Goal: Transaction & Acquisition: Purchase product/service

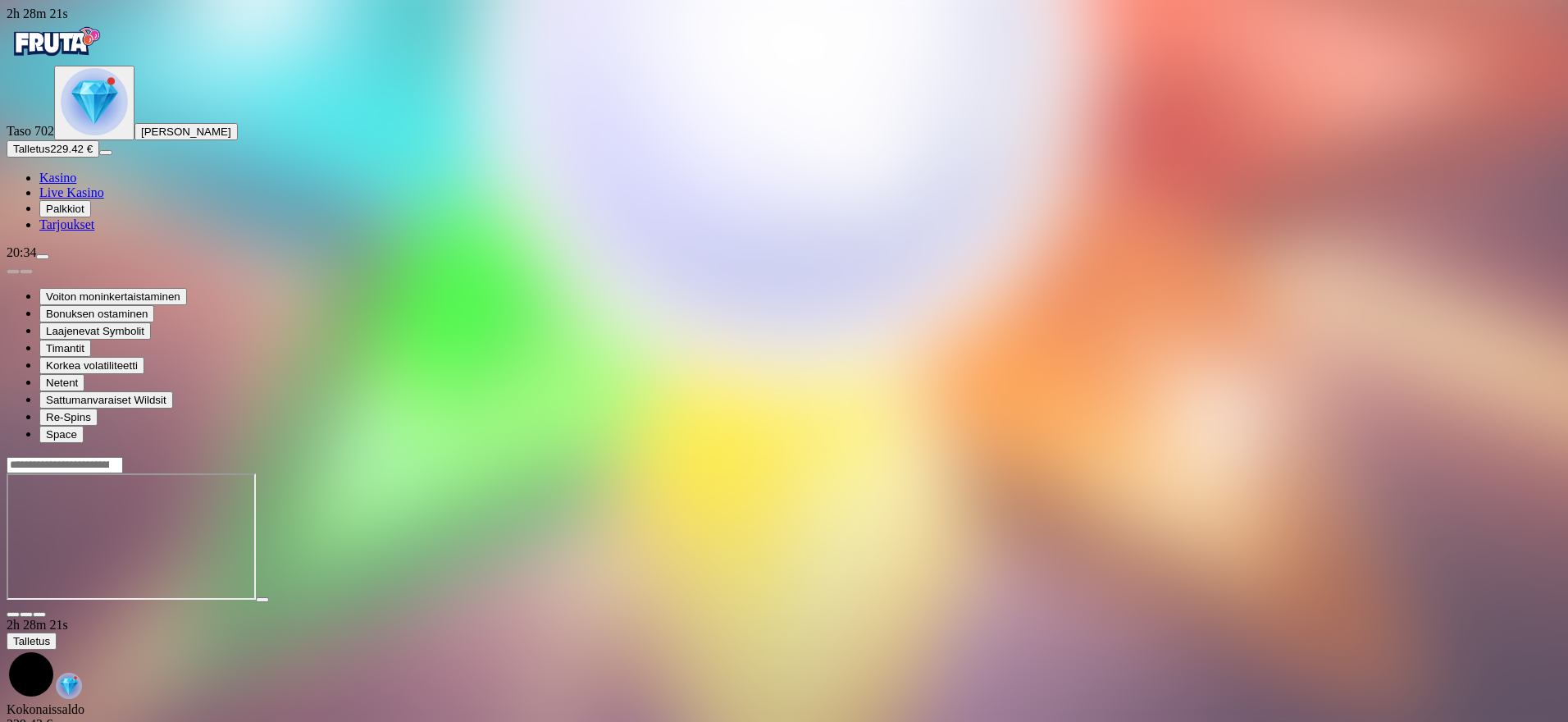
click at [86, 135] on img "Primary" at bounding box center [95, 102] width 67 height 67
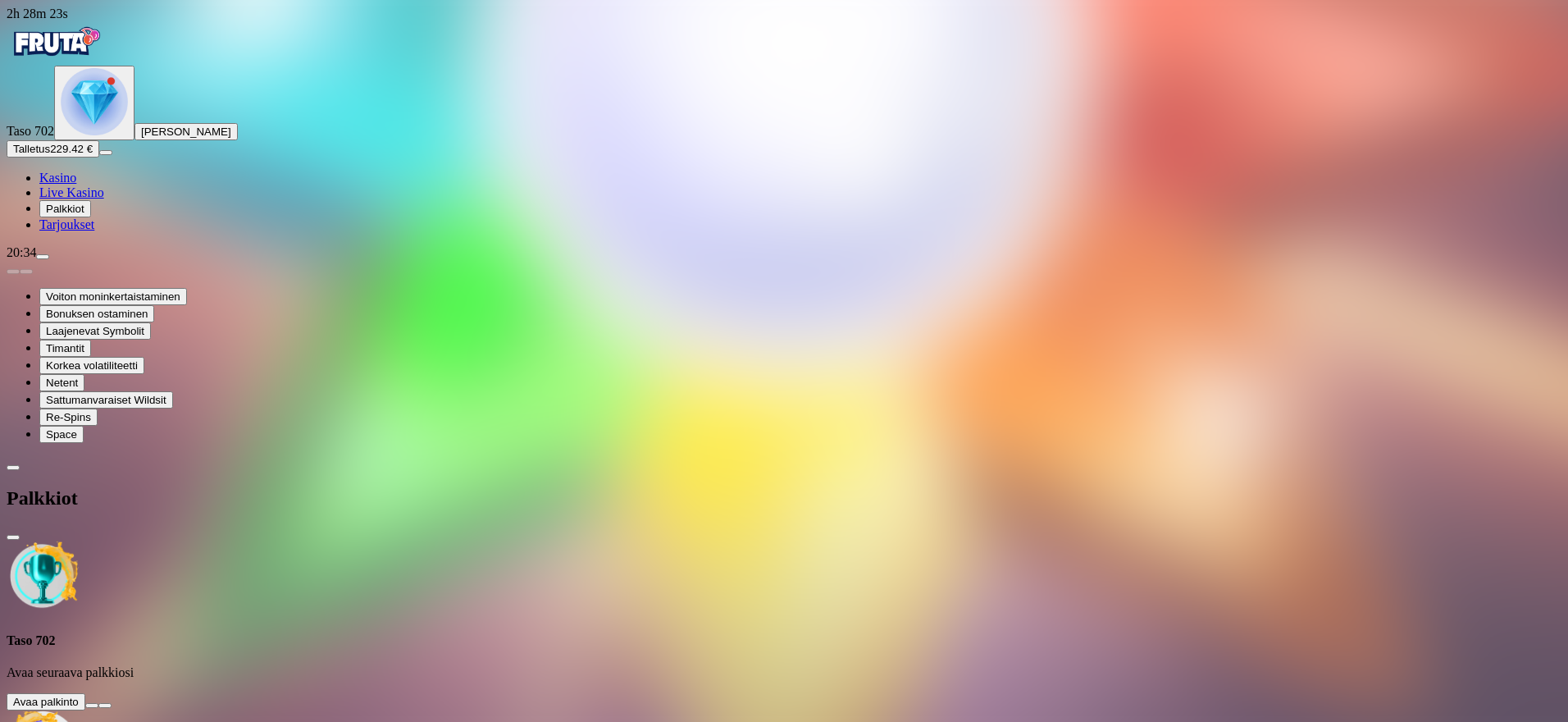
click at [99, 703] on button at bounding box center [92, 705] width 13 height 5
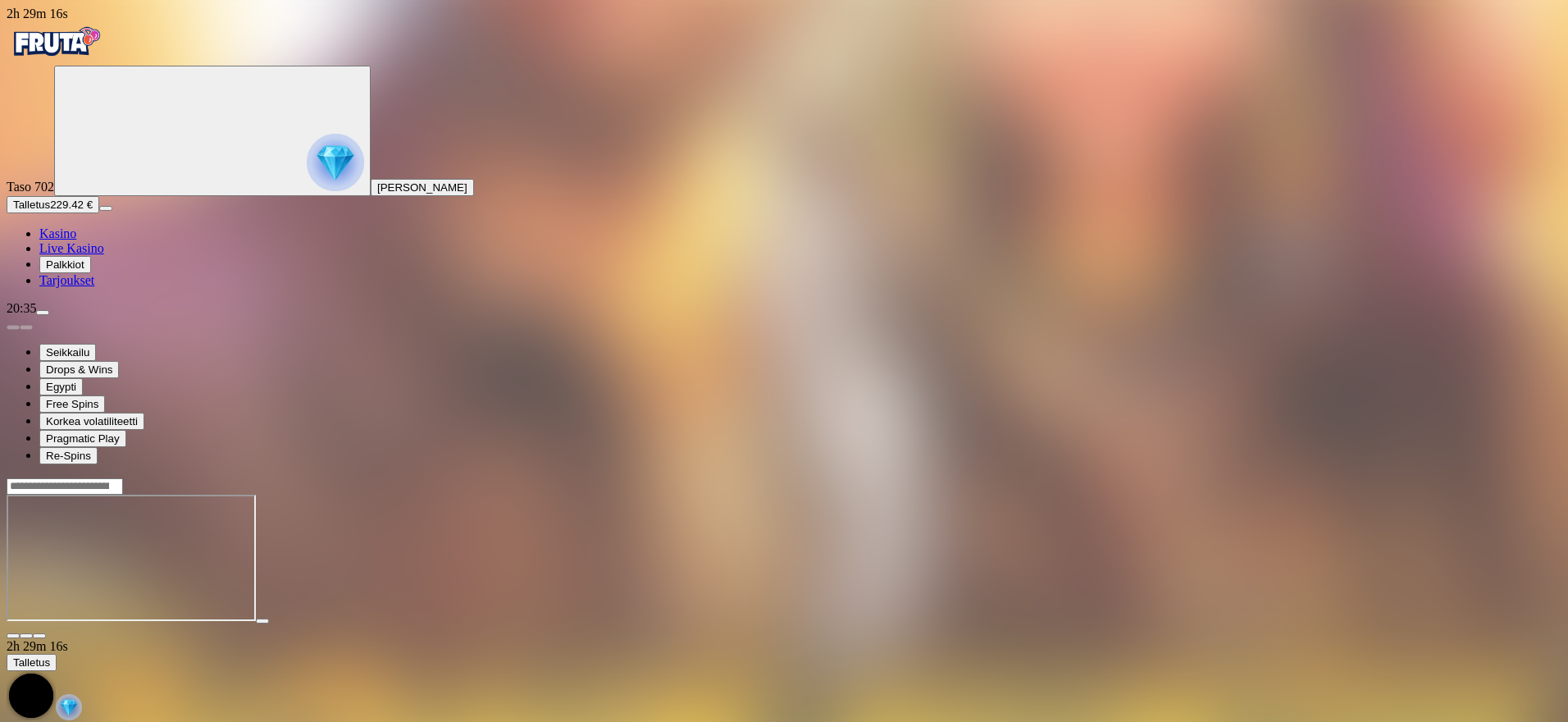
click at [100, 213] on button "Talletus 229.42 €" at bounding box center [53, 204] width 93 height 17
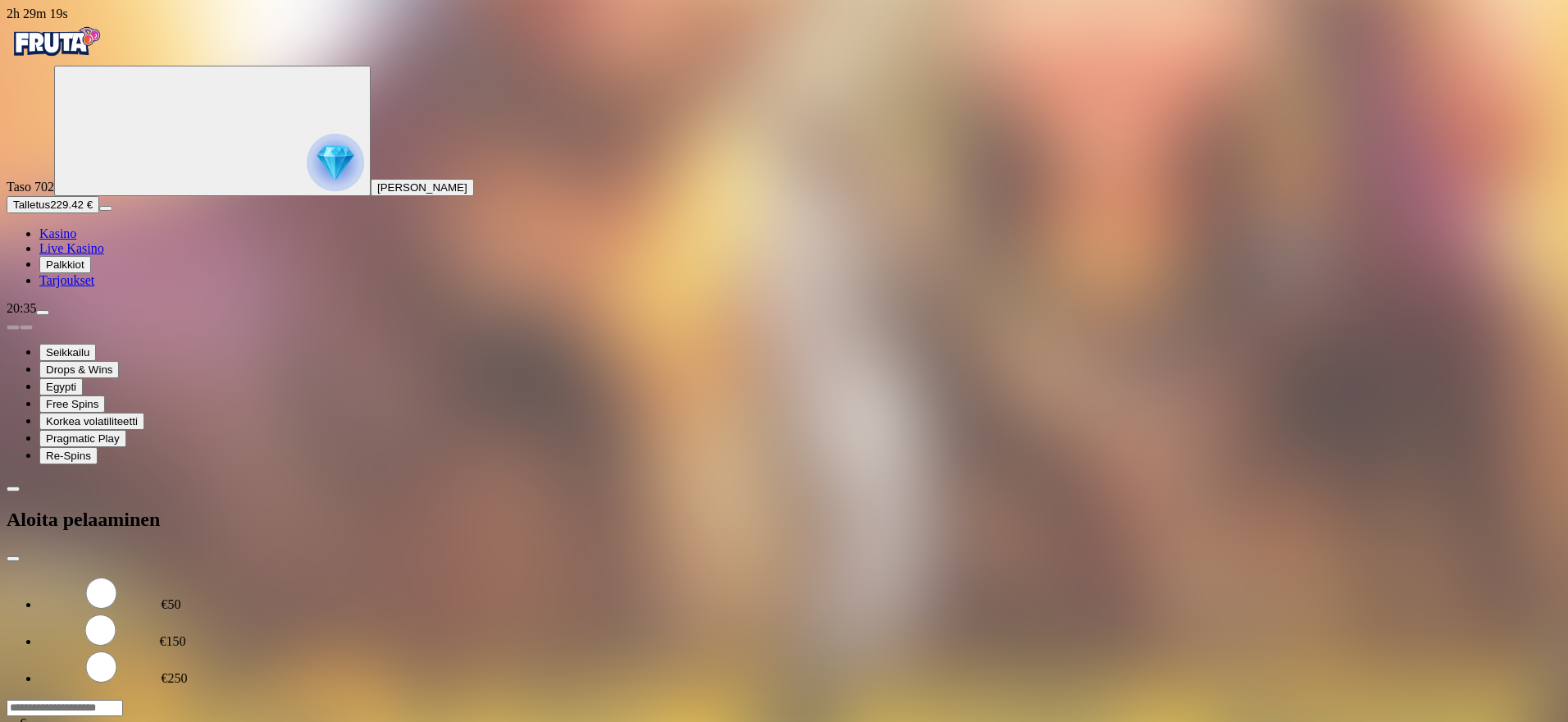
click at [123, 700] on input "***" at bounding box center [65, 708] width 116 height 17
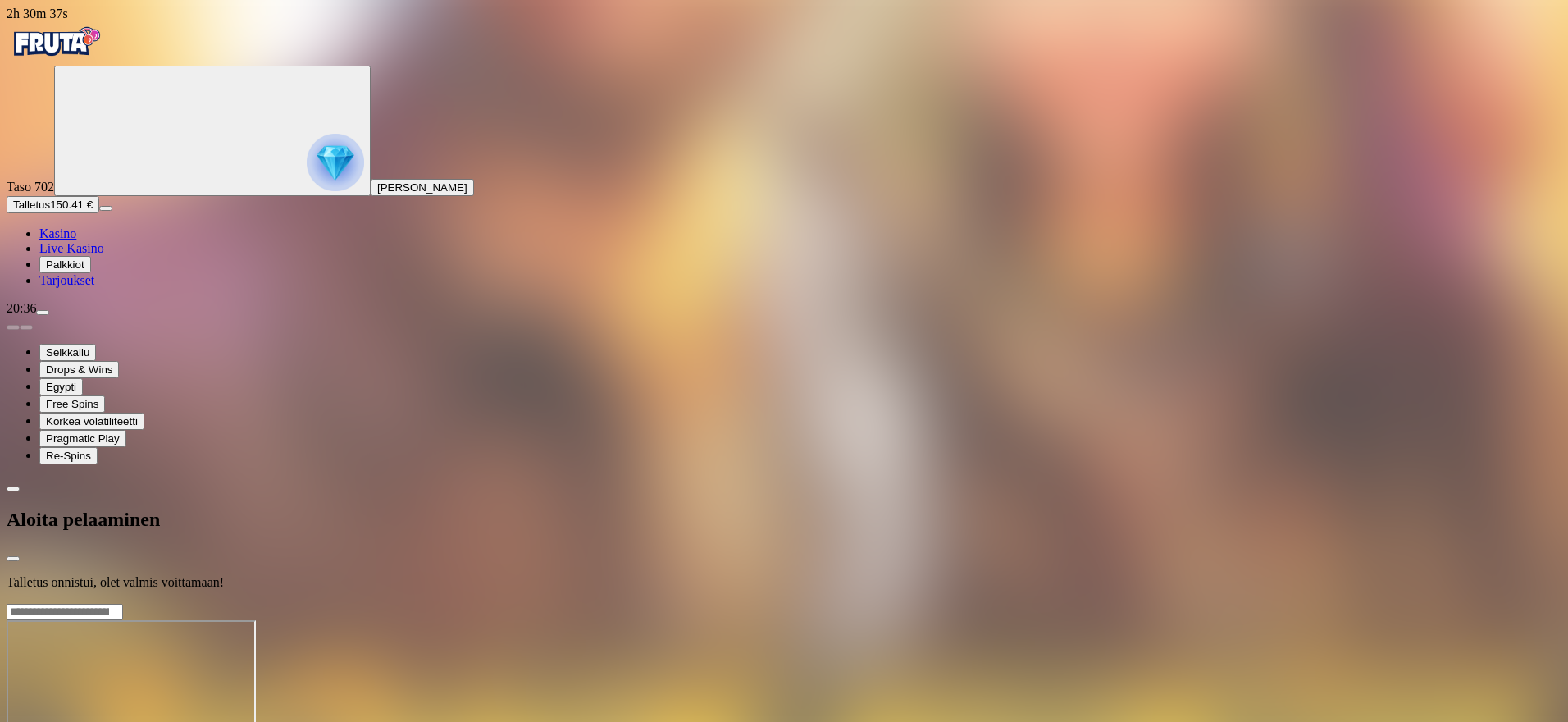
click at [76, 241] on span "Kasino" at bounding box center [57, 234] width 36 height 14
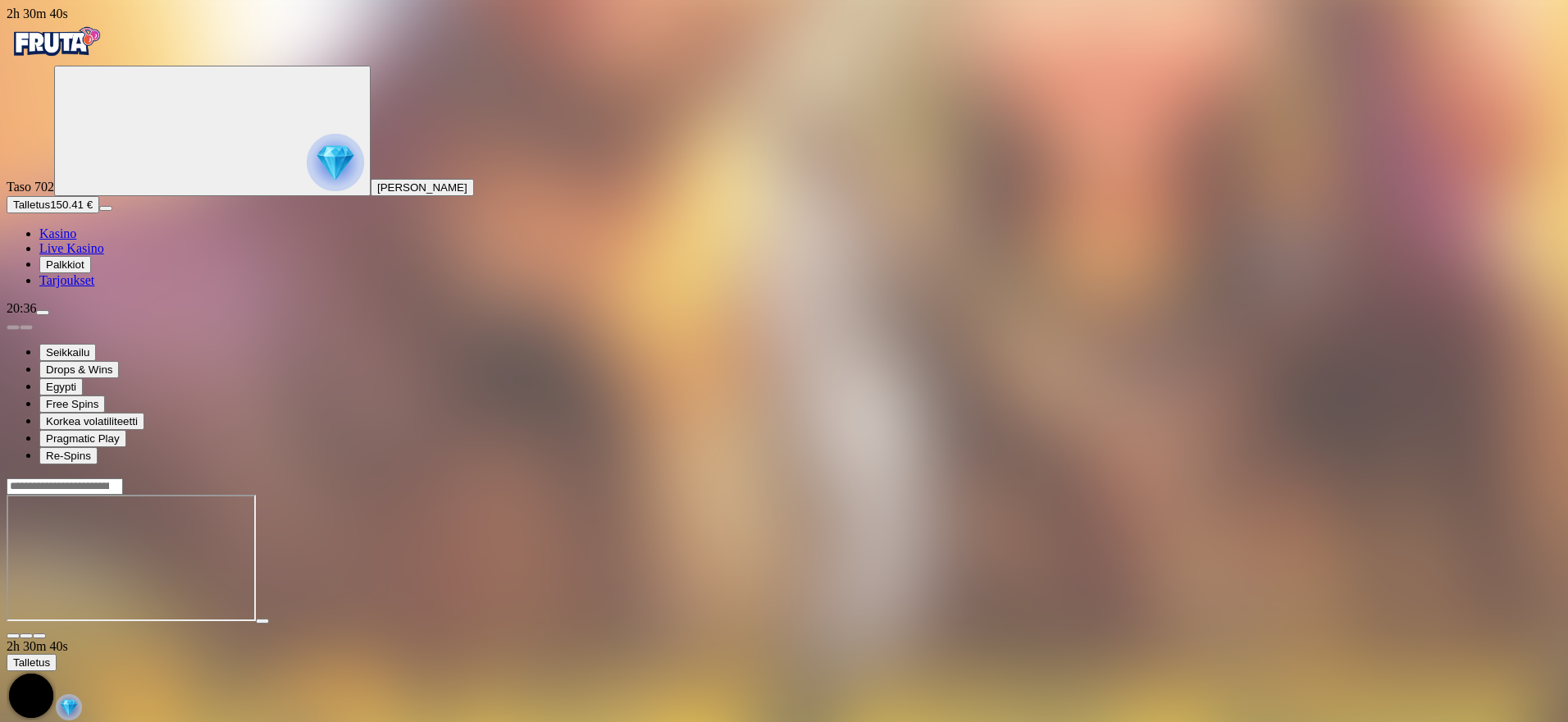
click at [76, 241] on span "Kasino" at bounding box center [57, 234] width 36 height 14
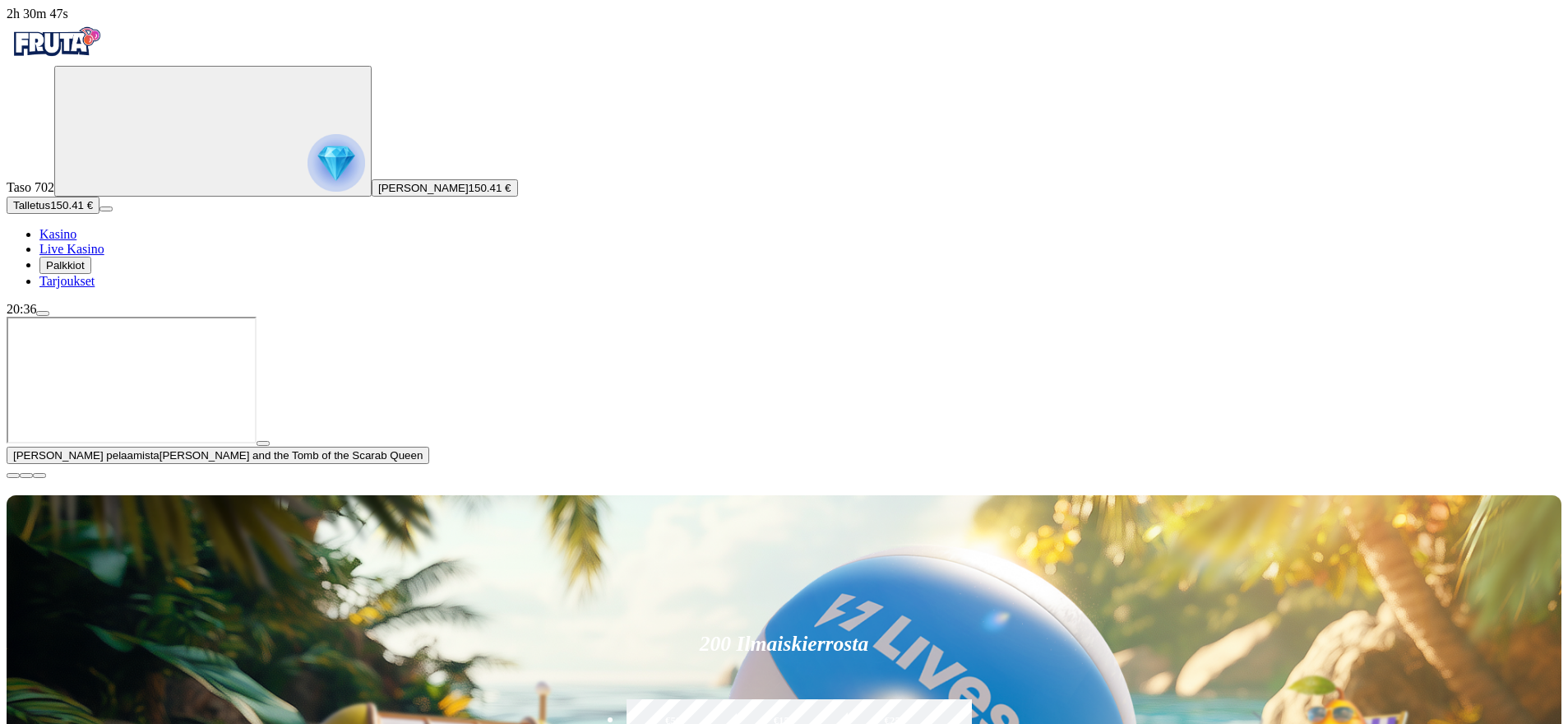
drag, startPoint x: 804, startPoint y: 472, endPoint x: 1339, endPoint y: 522, distance: 537.3
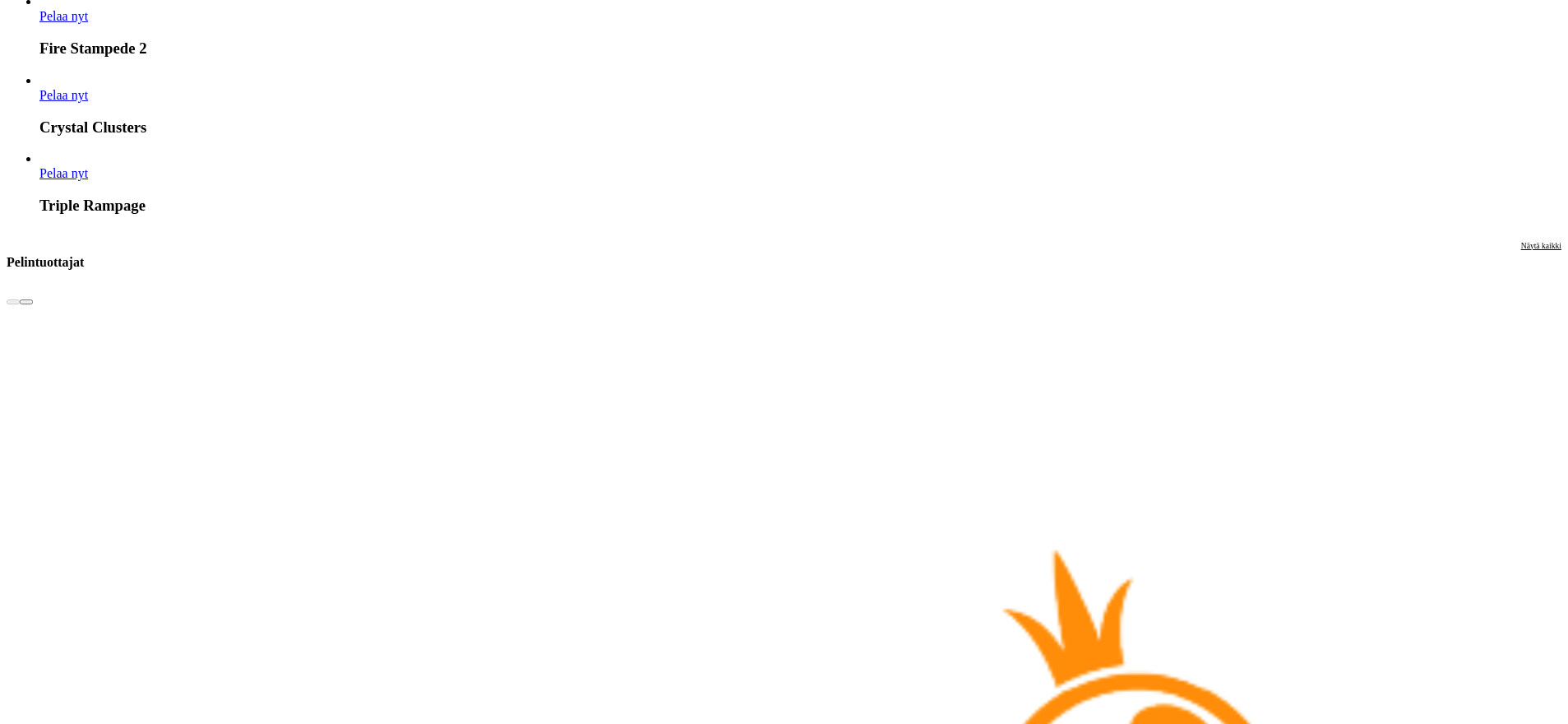
scroll to position [3862, 0]
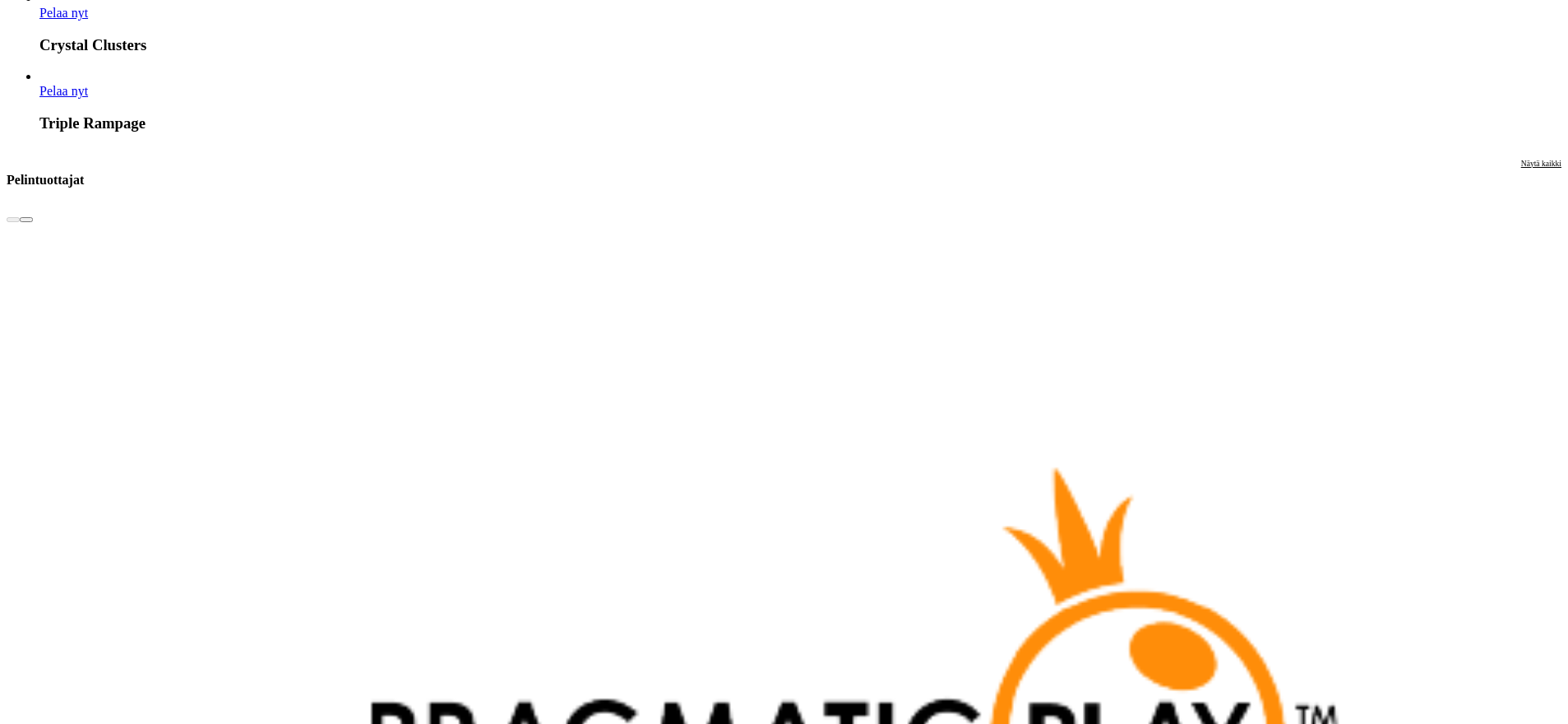
drag, startPoint x: 1409, startPoint y: 478, endPoint x: 1392, endPoint y: 510, distance: 36.2
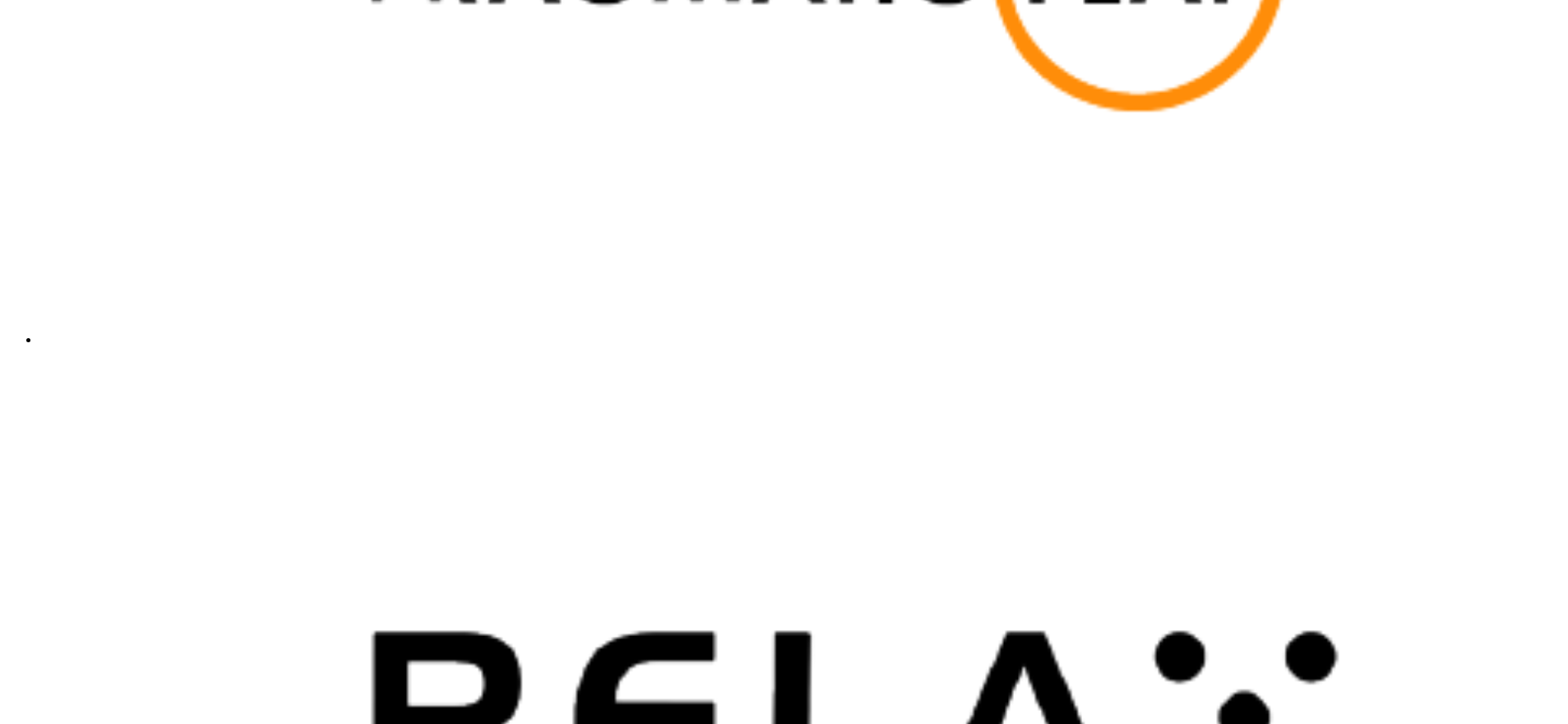
drag, startPoint x: 1544, startPoint y: 479, endPoint x: 1543, endPoint y: 450, distance: 29.0
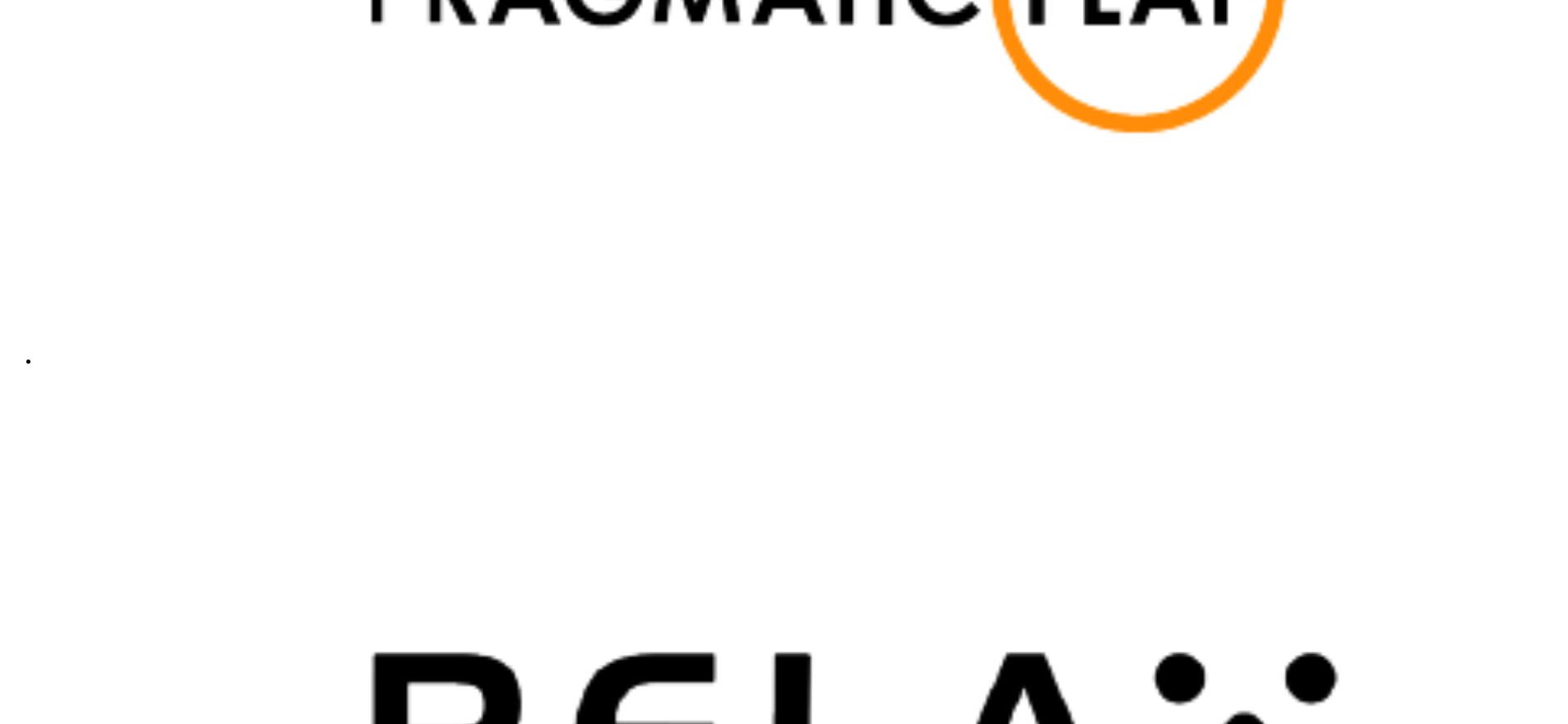
scroll to position [4461, 0]
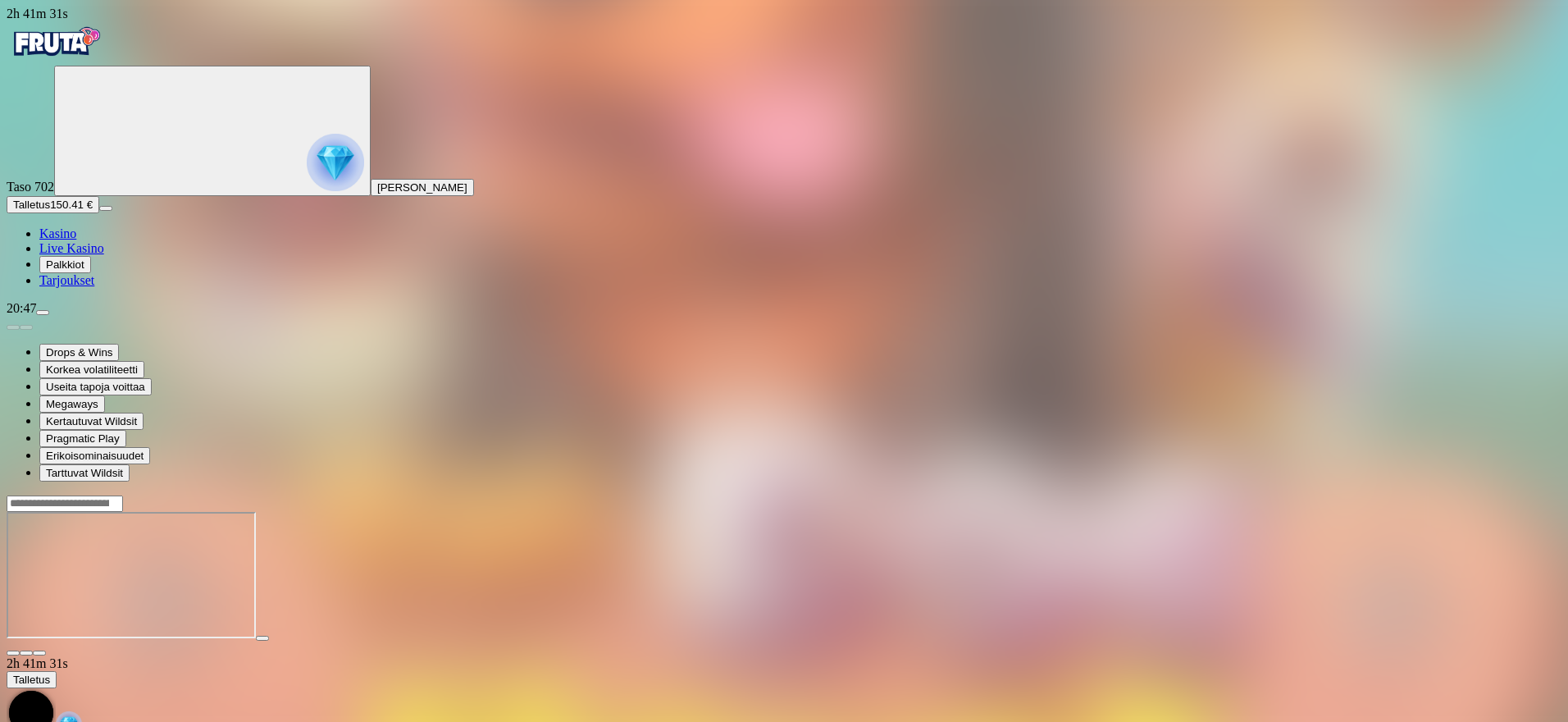
click at [76, 241] on span "Kasino" at bounding box center [57, 234] width 36 height 14
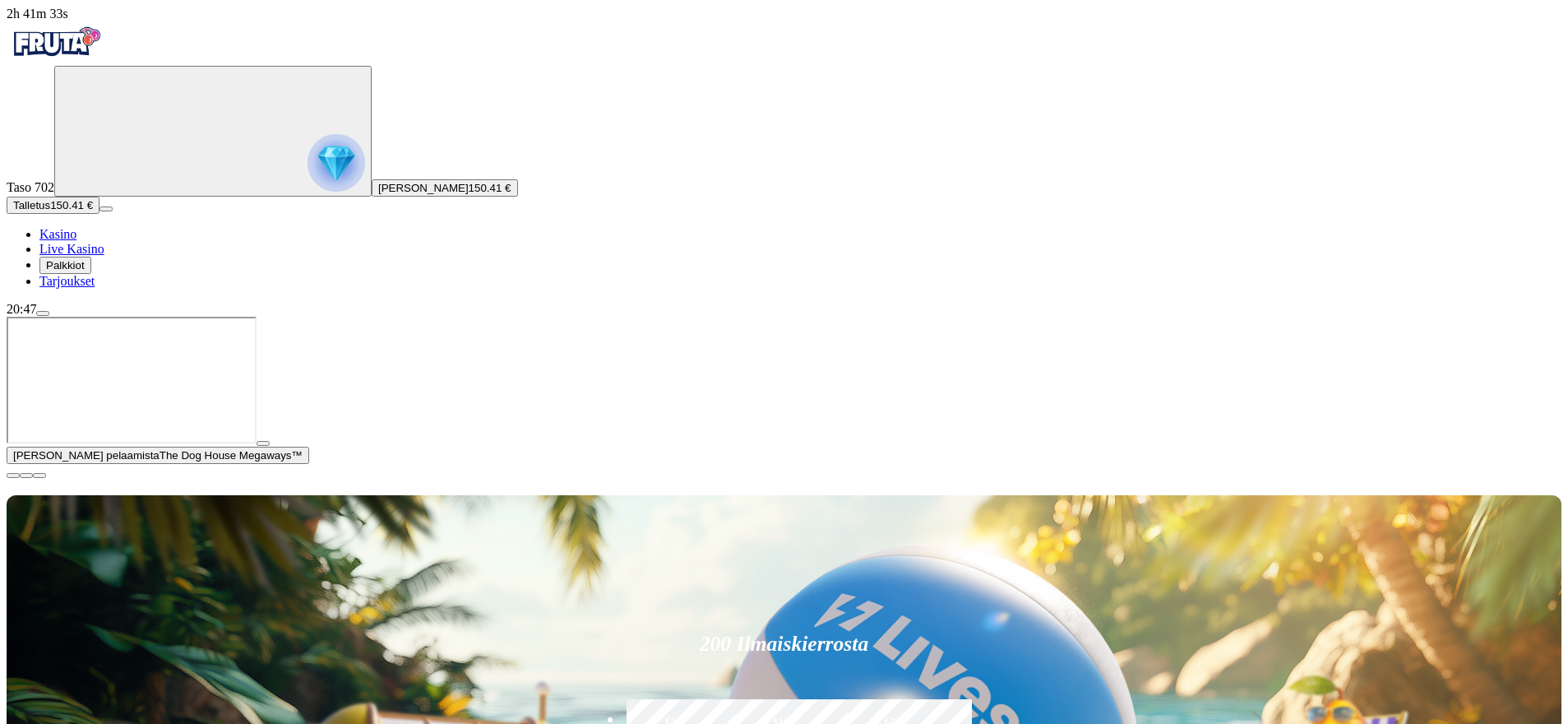
click at [76, 241] on span "Kasino" at bounding box center [57, 234] width 37 height 14
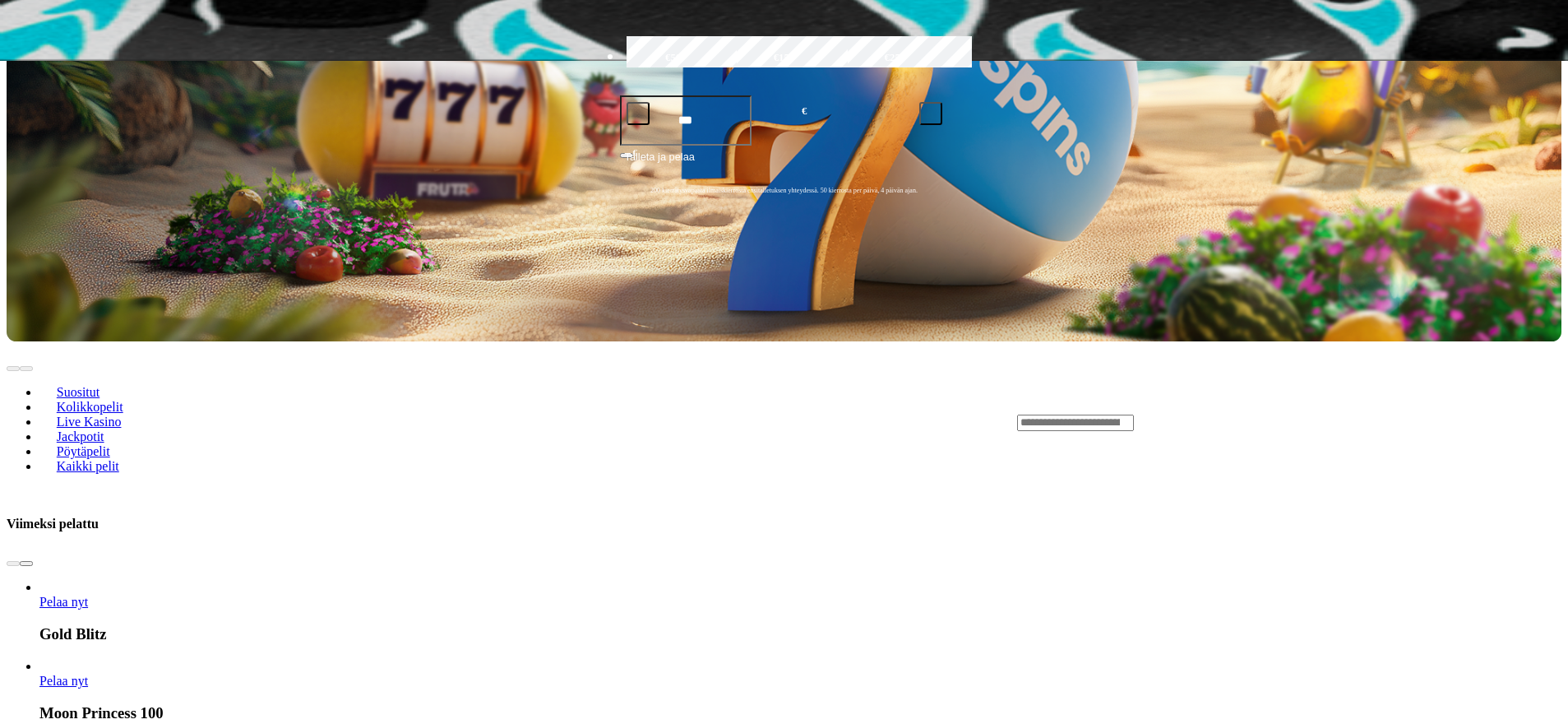
scroll to position [1436, 0]
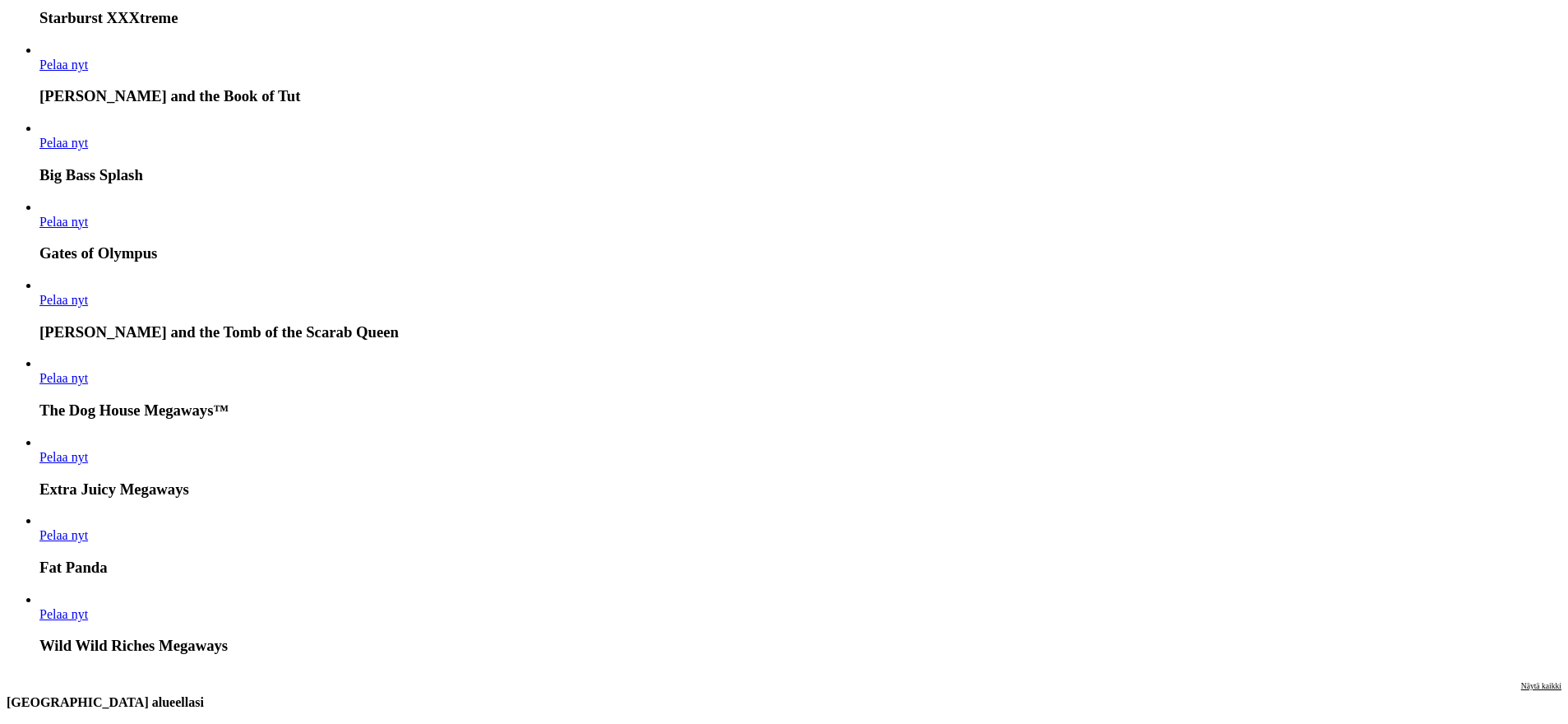
drag, startPoint x: 901, startPoint y: 409, endPoint x: 915, endPoint y: 407, distance: 14.1
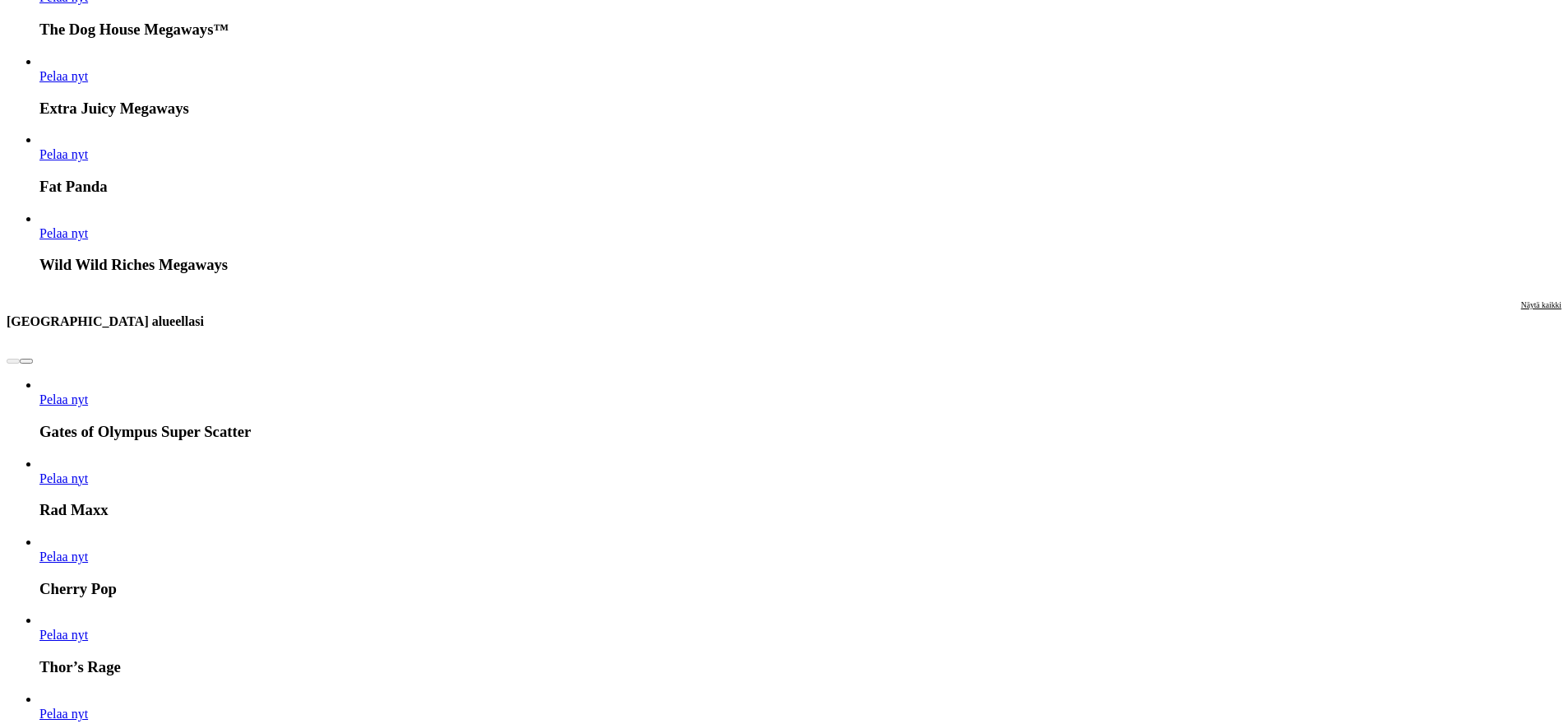
drag, startPoint x: 903, startPoint y: 452, endPoint x: 909, endPoint y: 472, distance: 20.9
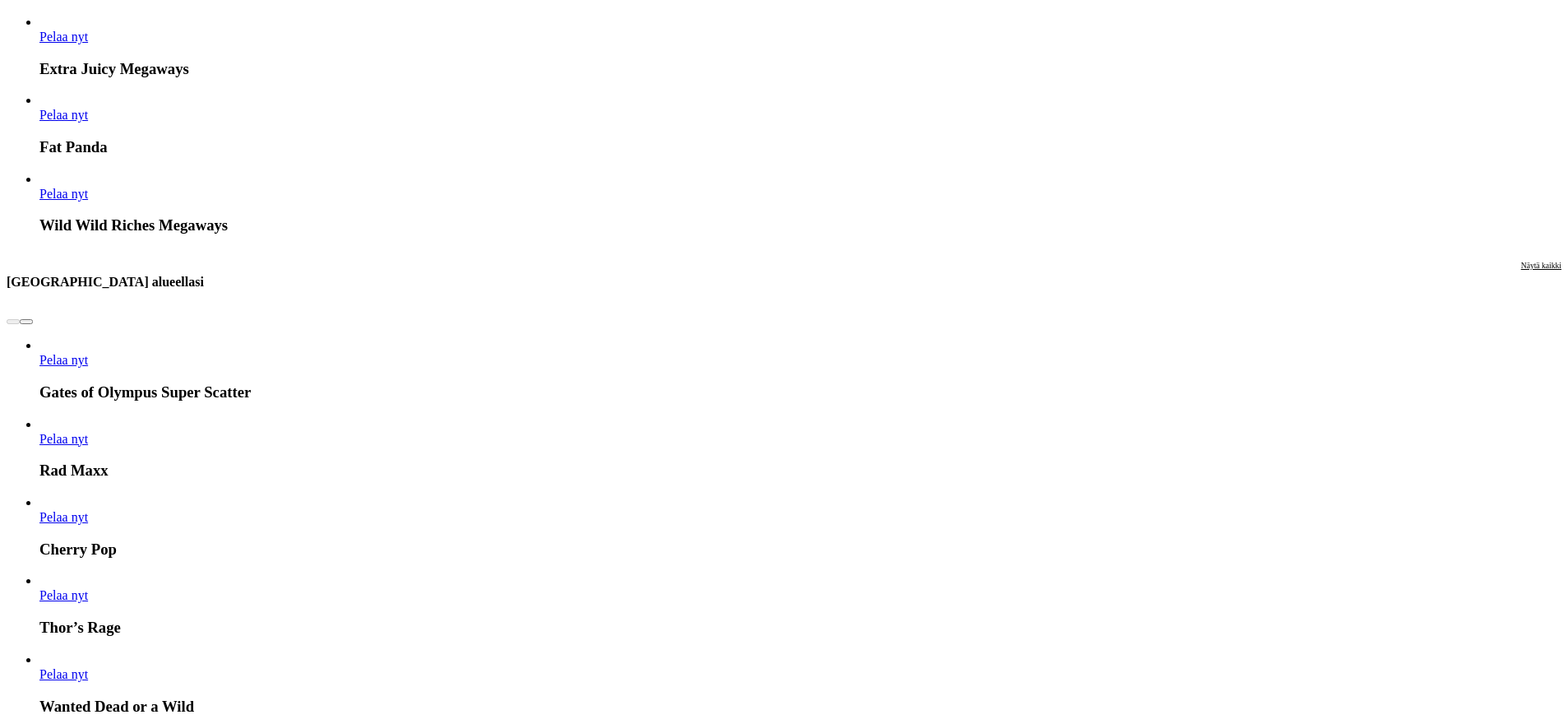
drag, startPoint x: 873, startPoint y: 520, endPoint x: 946, endPoint y: 582, distance: 95.8
drag, startPoint x: 951, startPoint y: 577, endPoint x: 988, endPoint y: 603, distance: 45.2
drag, startPoint x: 1177, startPoint y: 504, endPoint x: 1075, endPoint y: 618, distance: 153.0
